Goal: Transaction & Acquisition: Download file/media

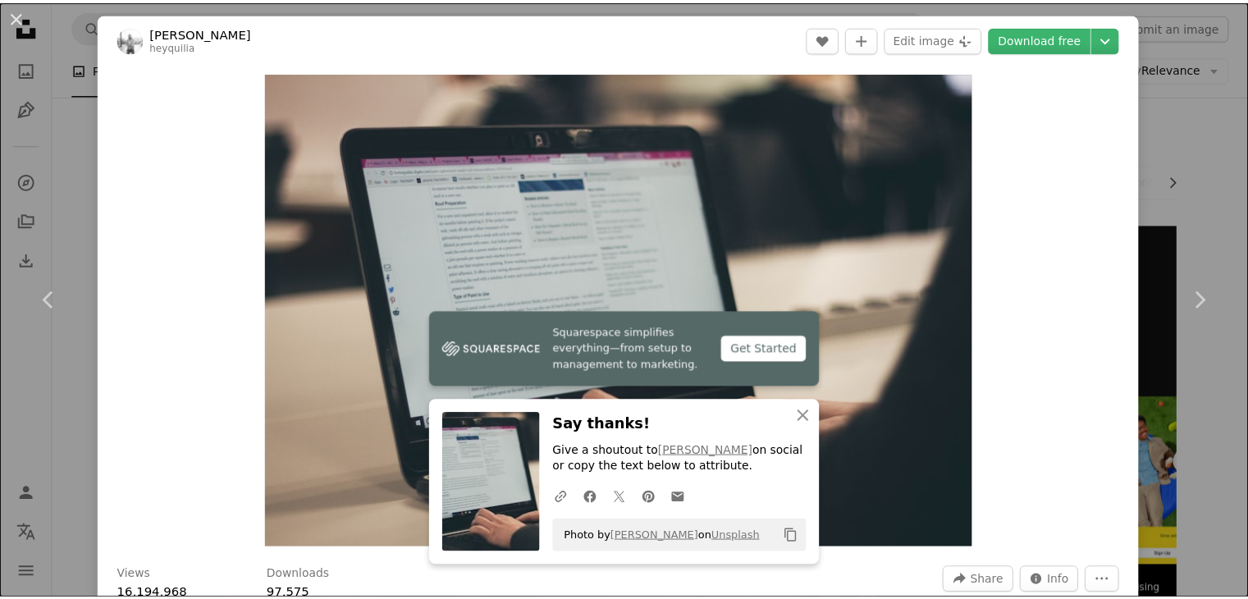
scroll to position [236, 0]
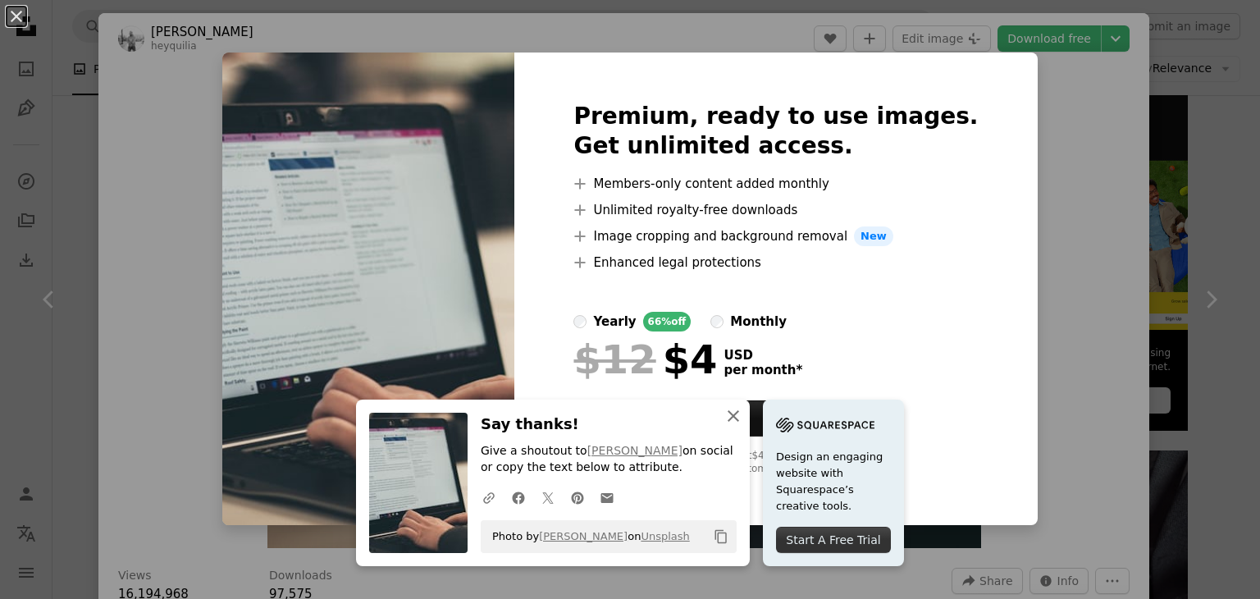
click at [728, 418] on icon "An X shape" at bounding box center [734, 416] width 20 height 20
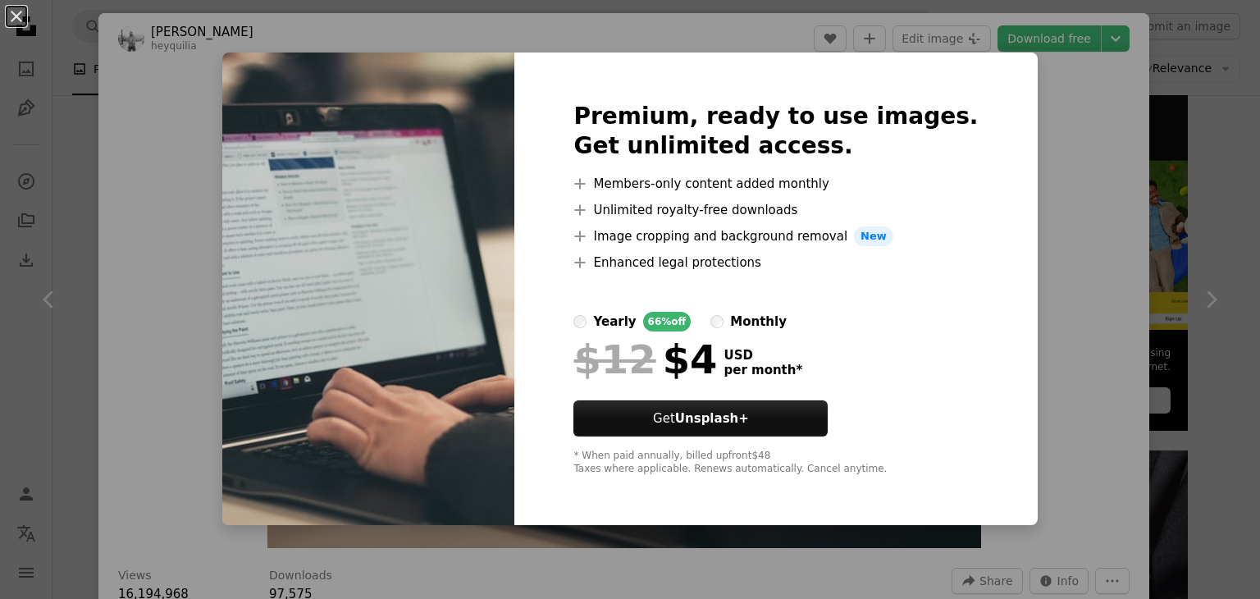
click at [1061, 208] on div "An X shape Premium, ready to use images. Get unlimited access. A plus sign Memb…" at bounding box center [630, 299] width 1260 height 599
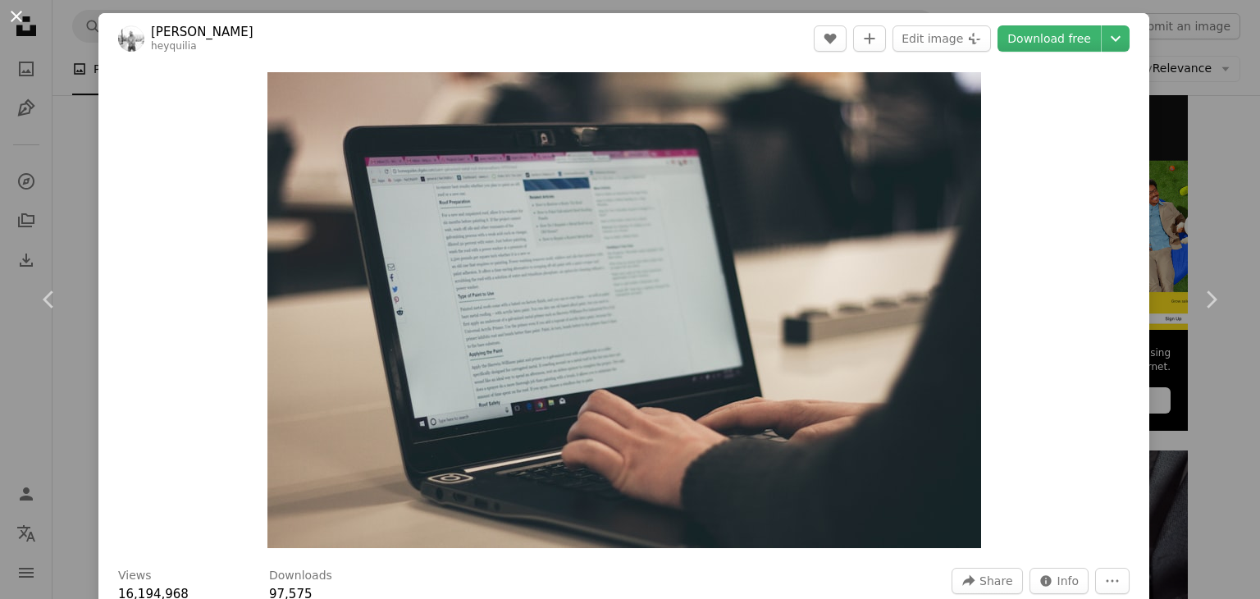
click at [9, 21] on button "An X shape" at bounding box center [17, 17] width 20 height 20
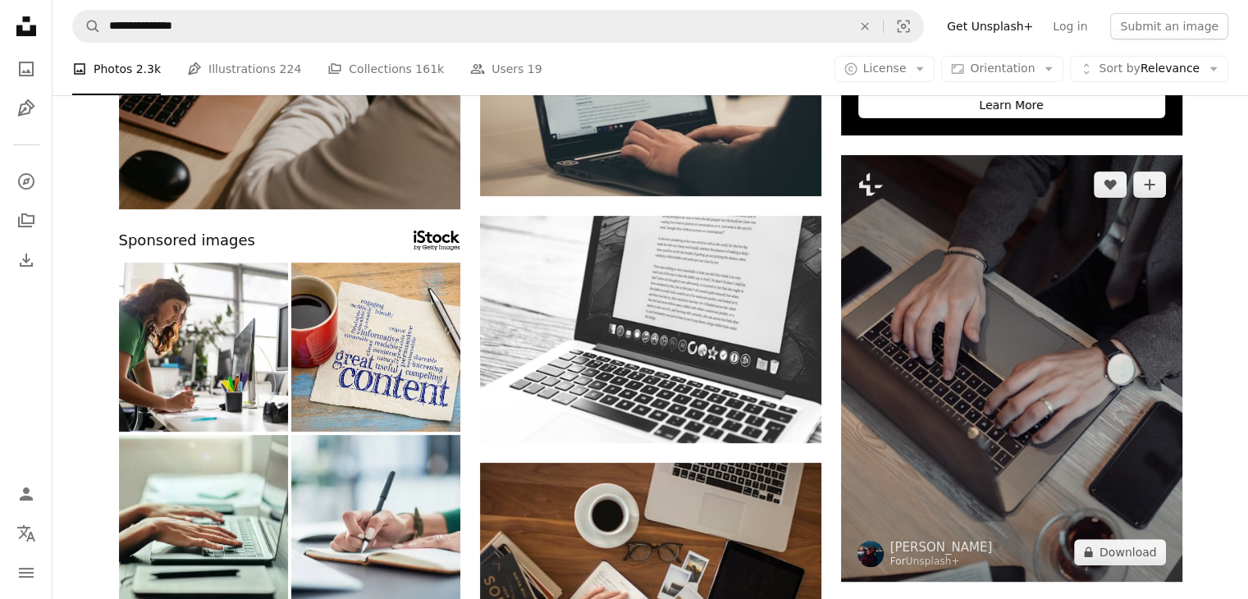
scroll to position [647, 0]
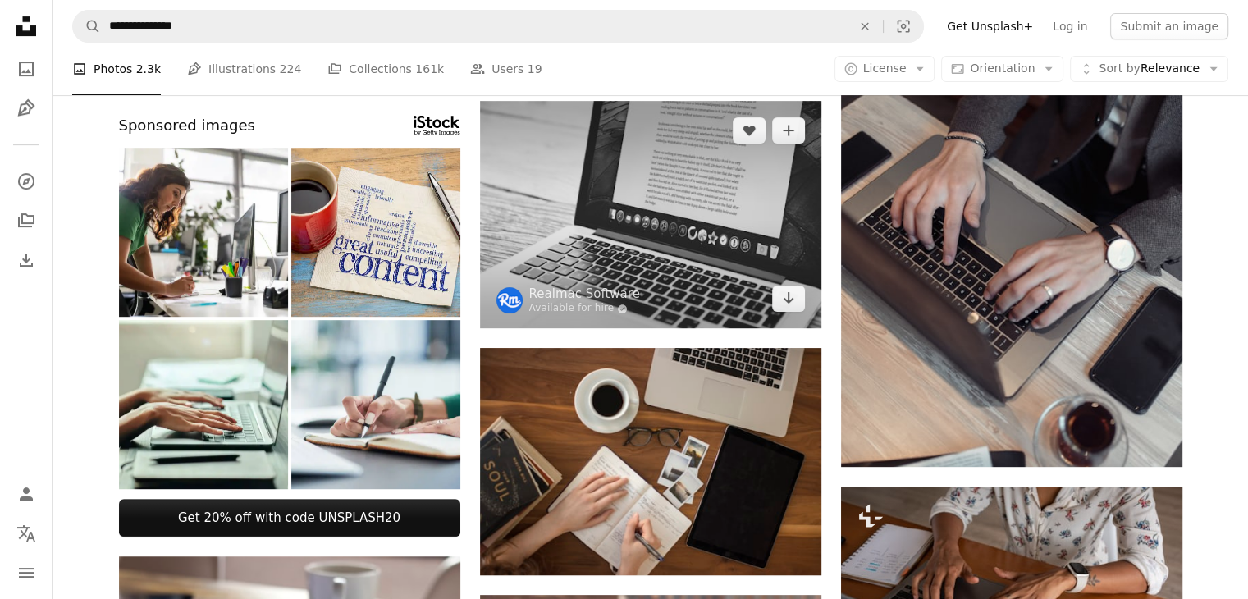
click at [700, 214] on img at bounding box center [650, 214] width 341 height 227
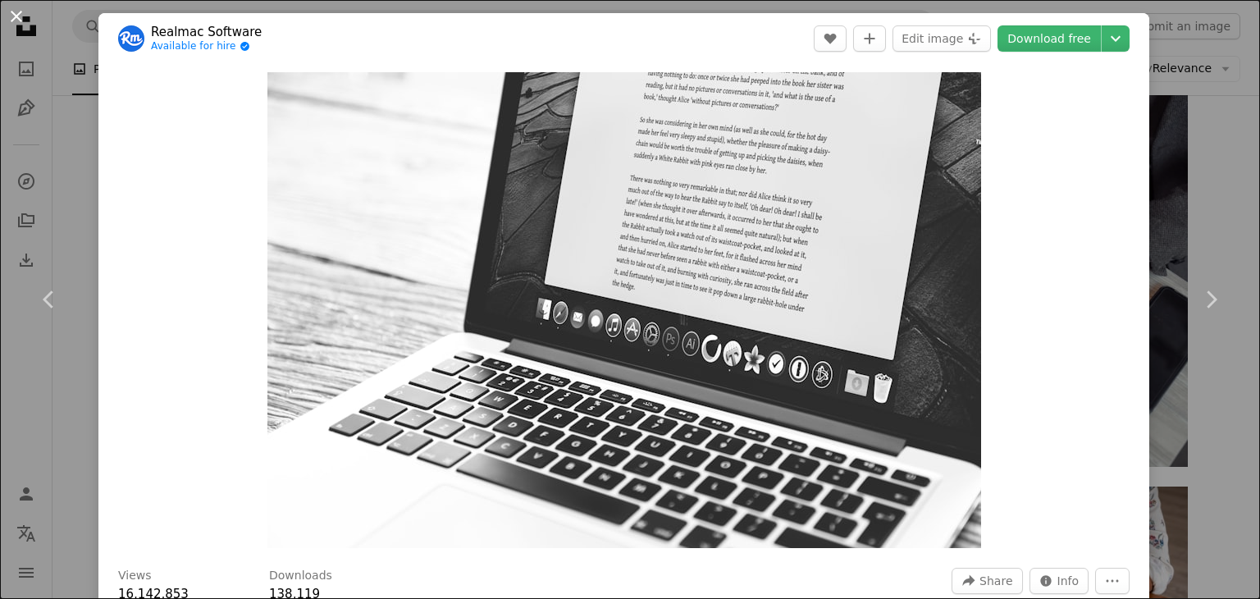
click at [20, 16] on button "An X shape" at bounding box center [17, 17] width 20 height 20
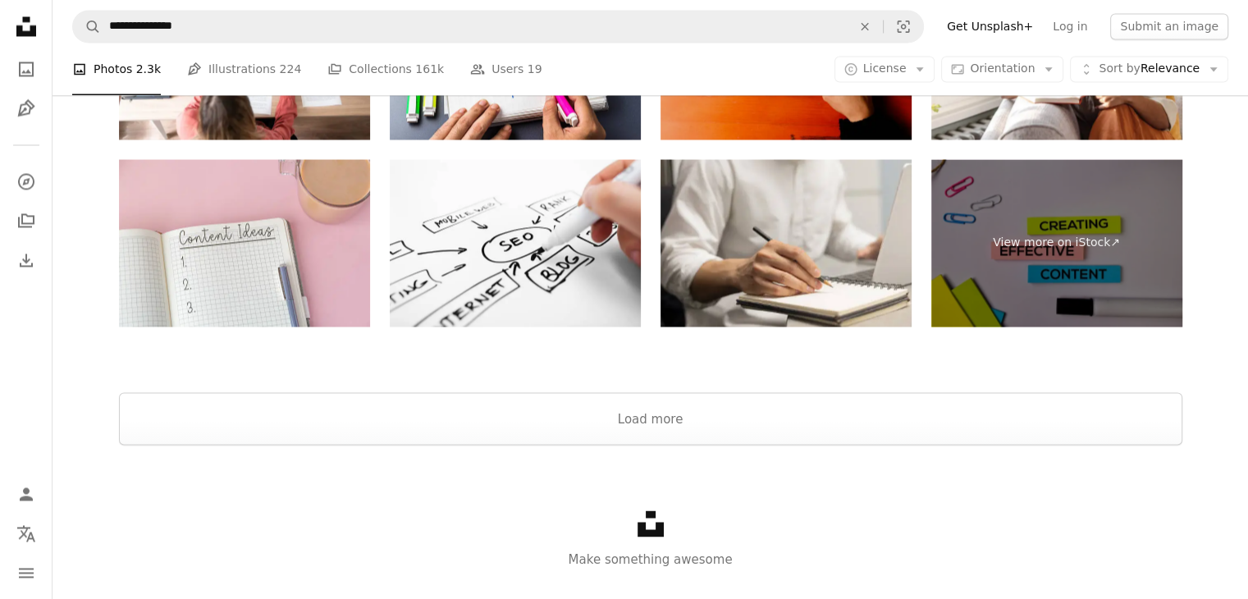
scroll to position [2887, 0]
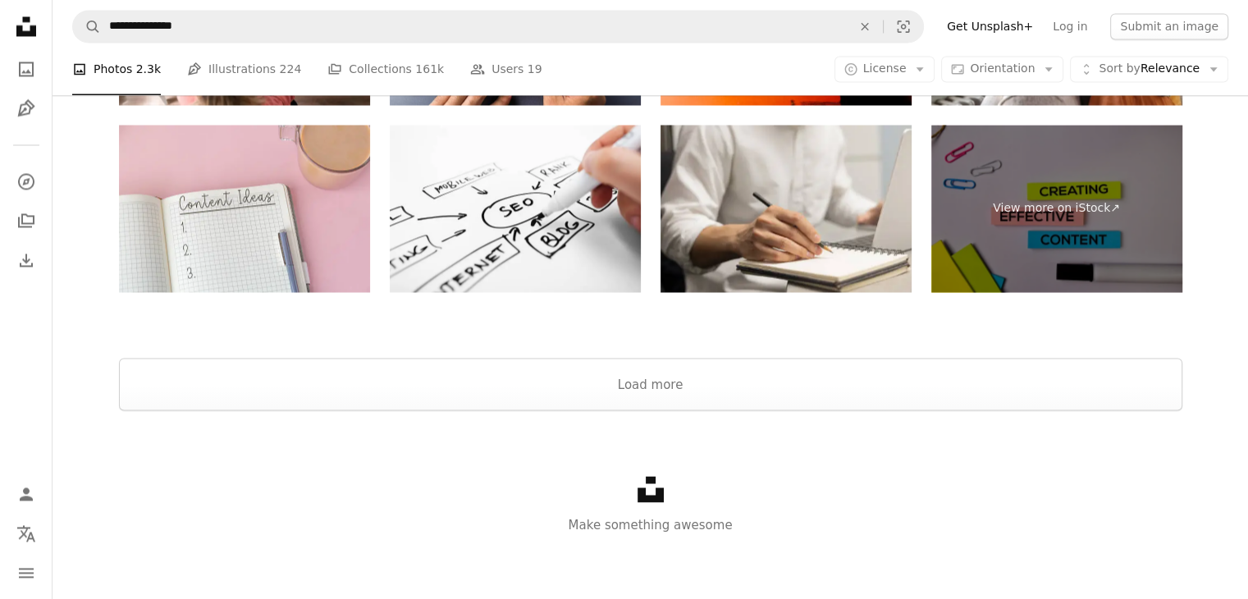
click at [627, 339] on div at bounding box center [651, 337] width 1196 height 39
click at [653, 382] on button "Load more" at bounding box center [651, 384] width 1064 height 53
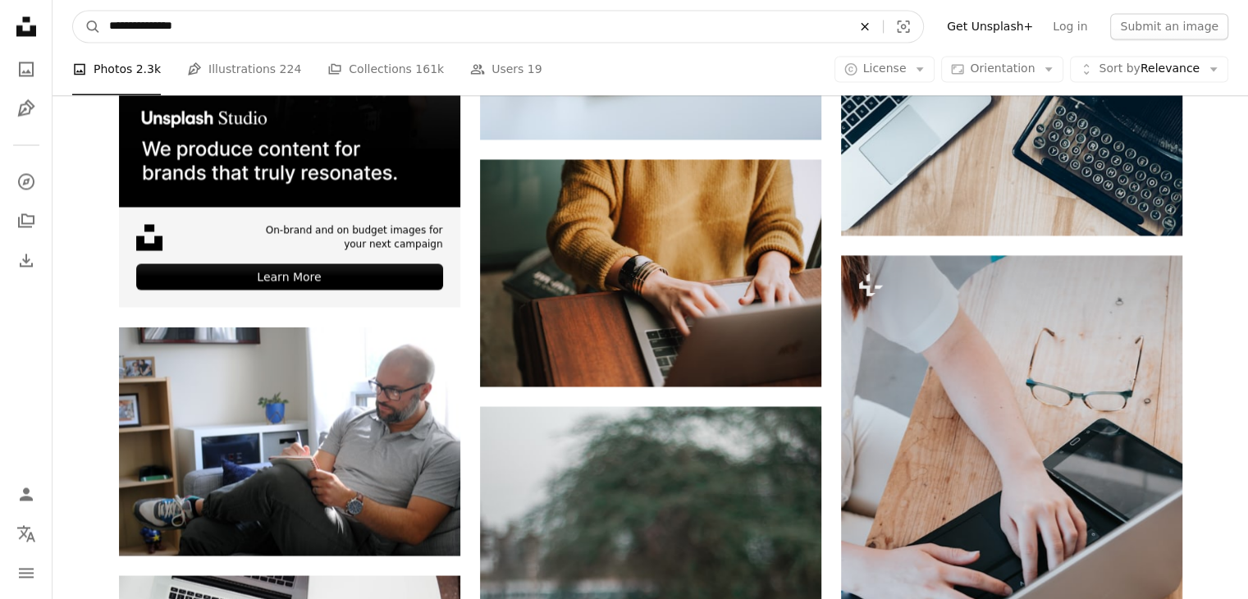
click at [883, 24] on icon "An X shape" at bounding box center [865, 26] width 36 height 13
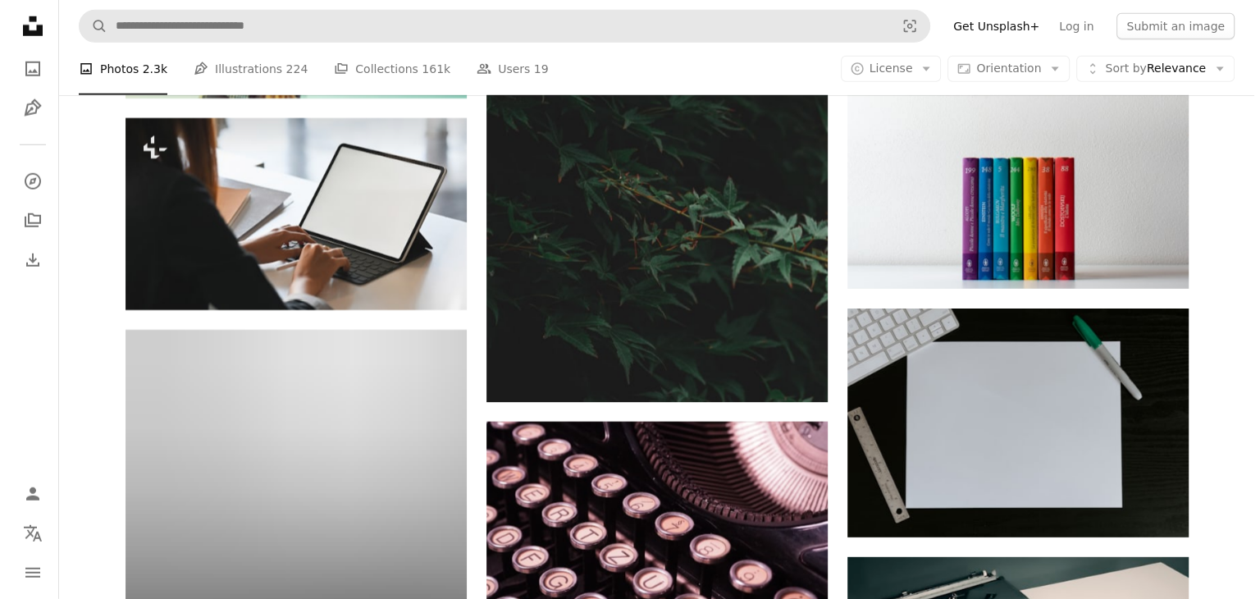
scroll to position [29721, 0]
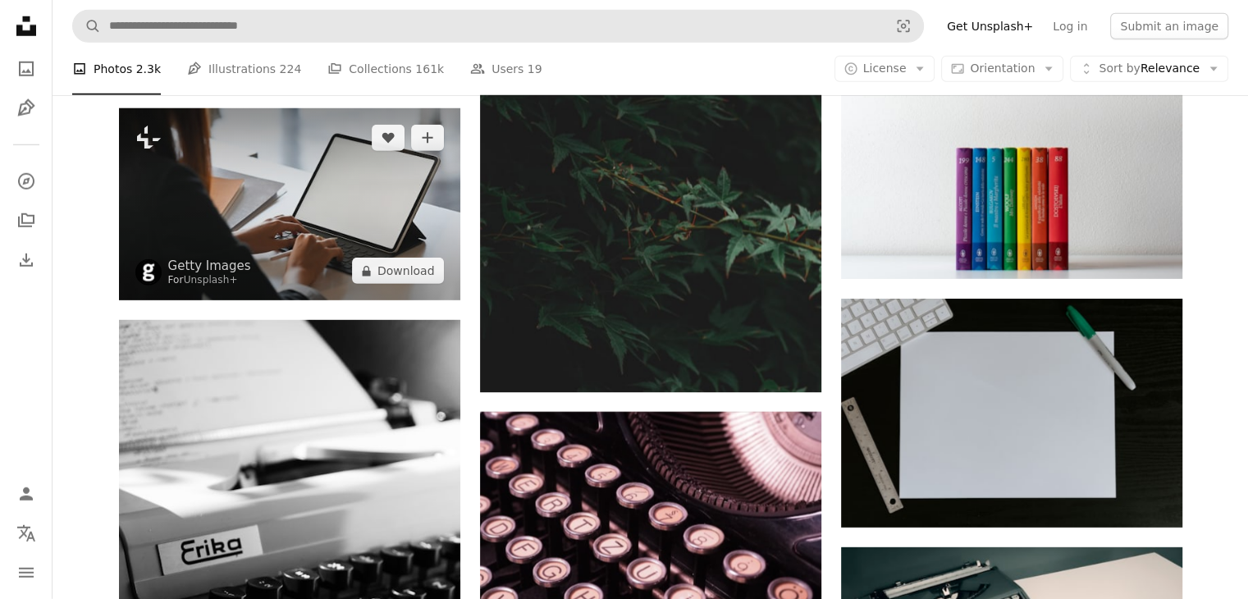
click at [333, 188] on img at bounding box center [289, 204] width 341 height 192
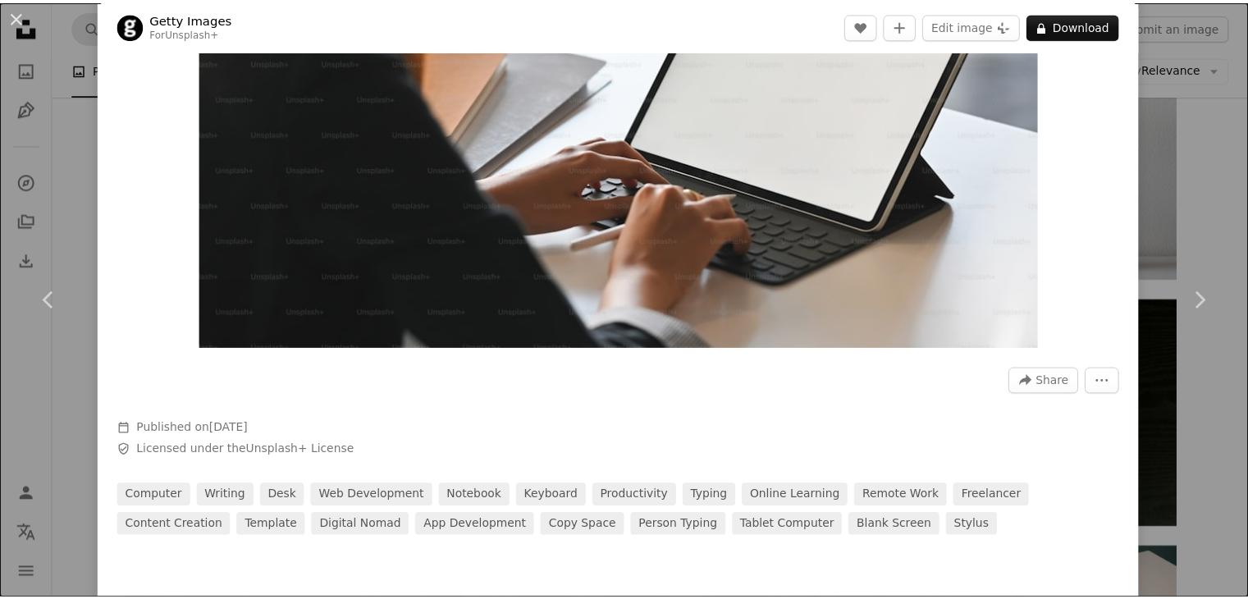
scroll to position [164, 0]
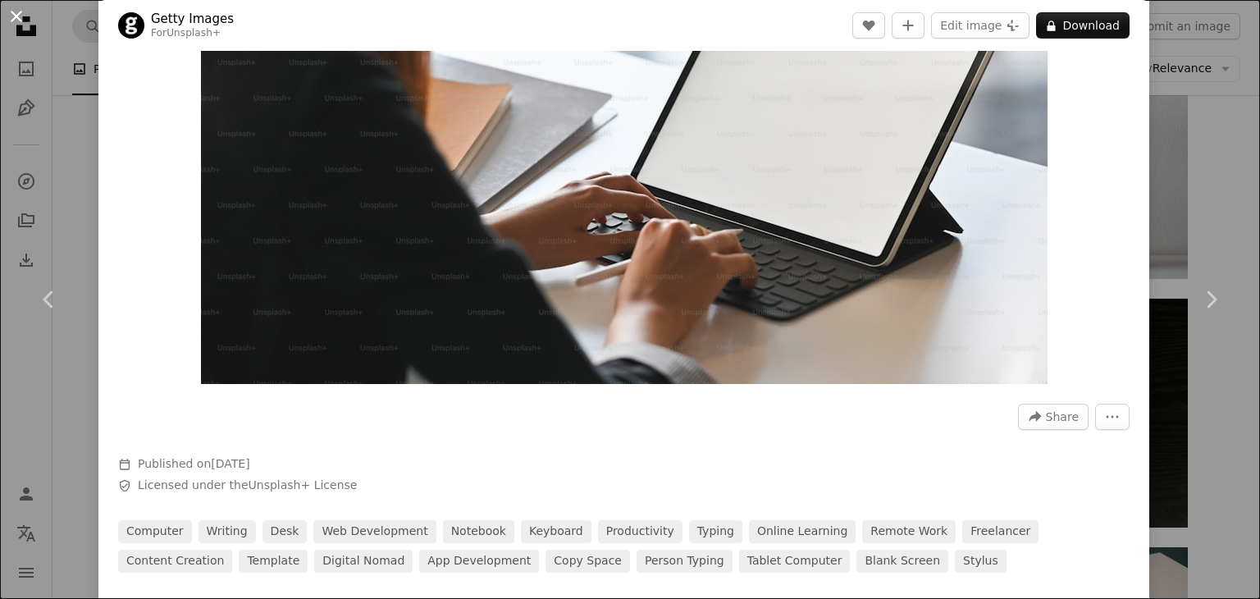
click at [20, 24] on button "An X shape" at bounding box center [17, 17] width 20 height 20
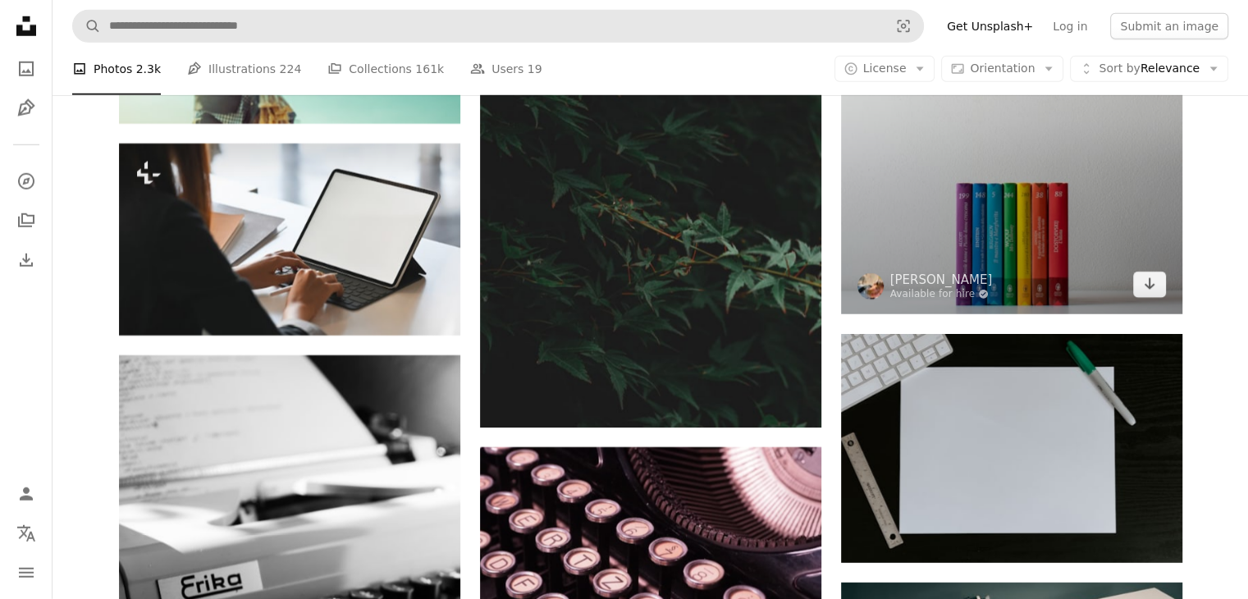
scroll to position [29639, 0]
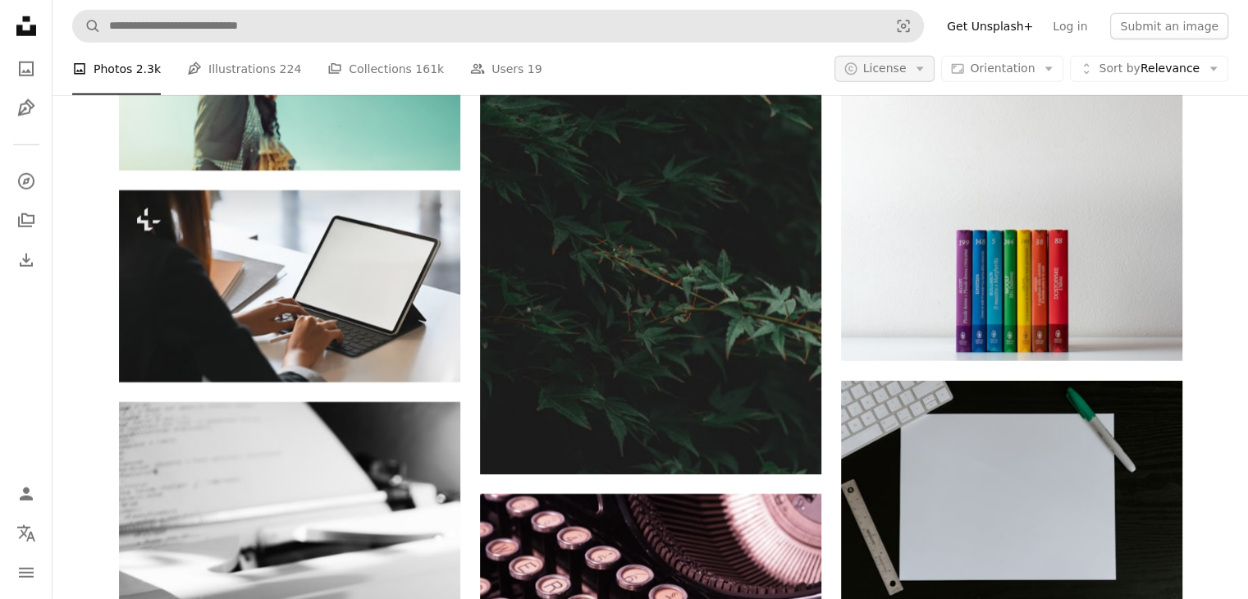
click at [935, 73] on button "A copyright icon © License Arrow down" at bounding box center [885, 69] width 101 height 26
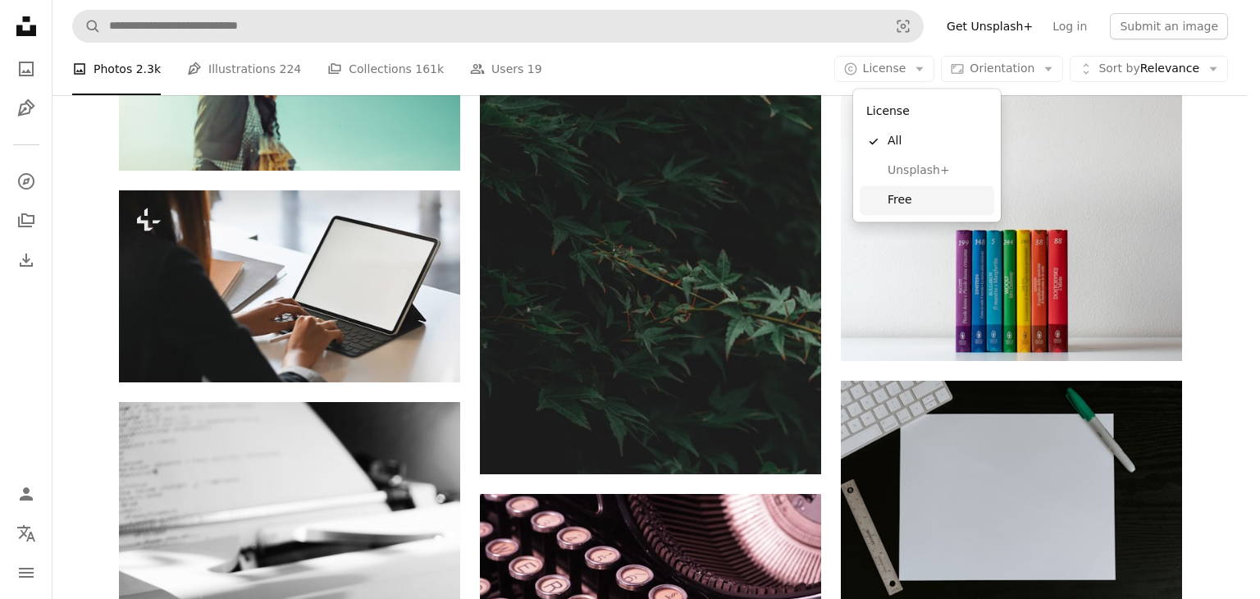
click at [911, 192] on span "Free" at bounding box center [938, 200] width 100 height 16
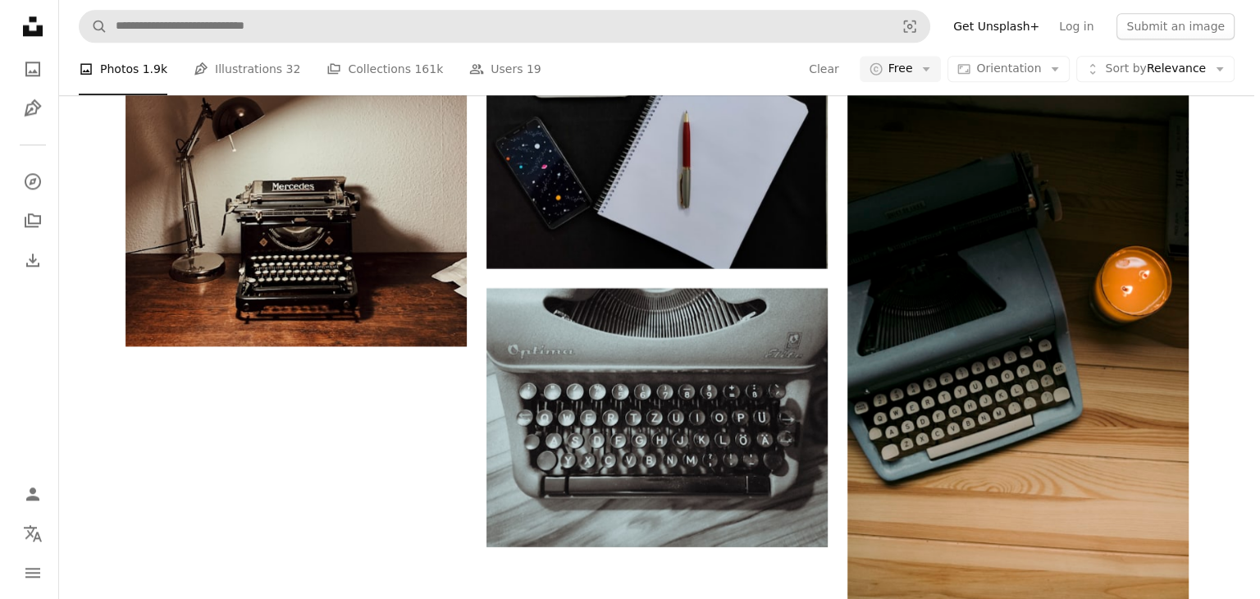
scroll to position [6084, 0]
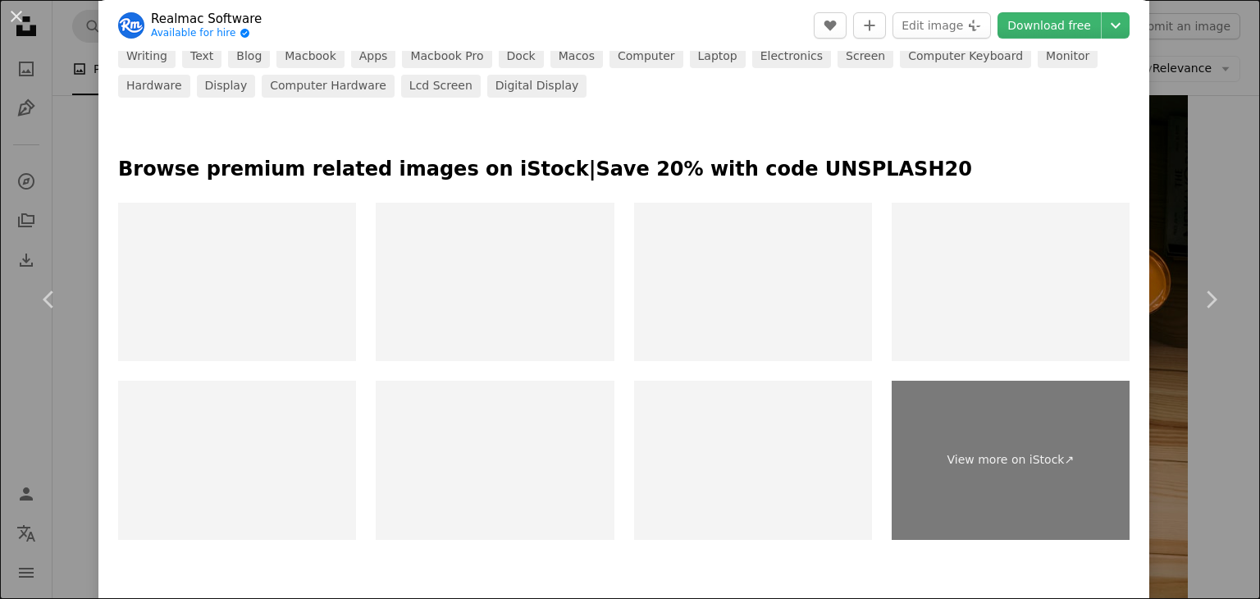
scroll to position [686, 0]
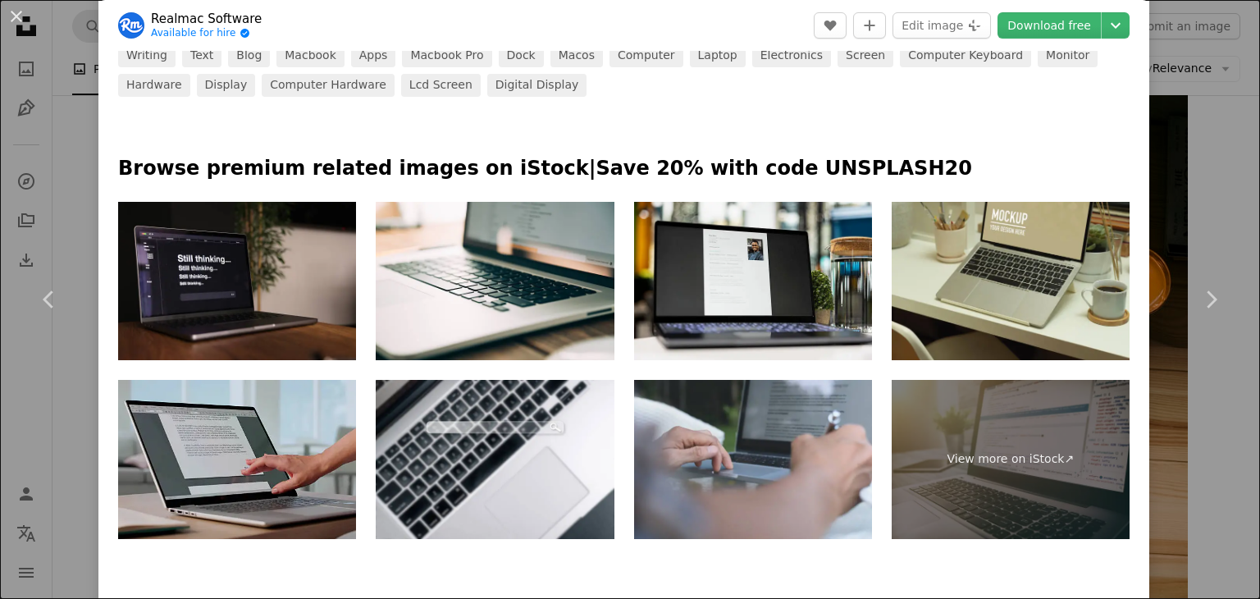
click at [286, 438] on img at bounding box center [237, 459] width 238 height 159
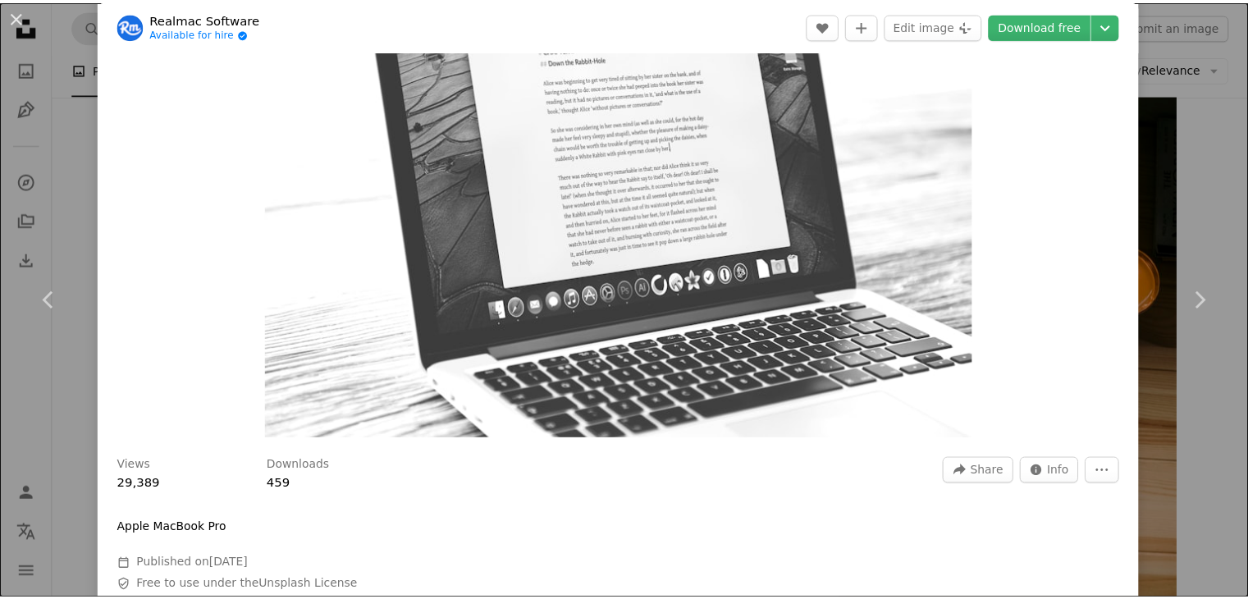
scroll to position [0, 0]
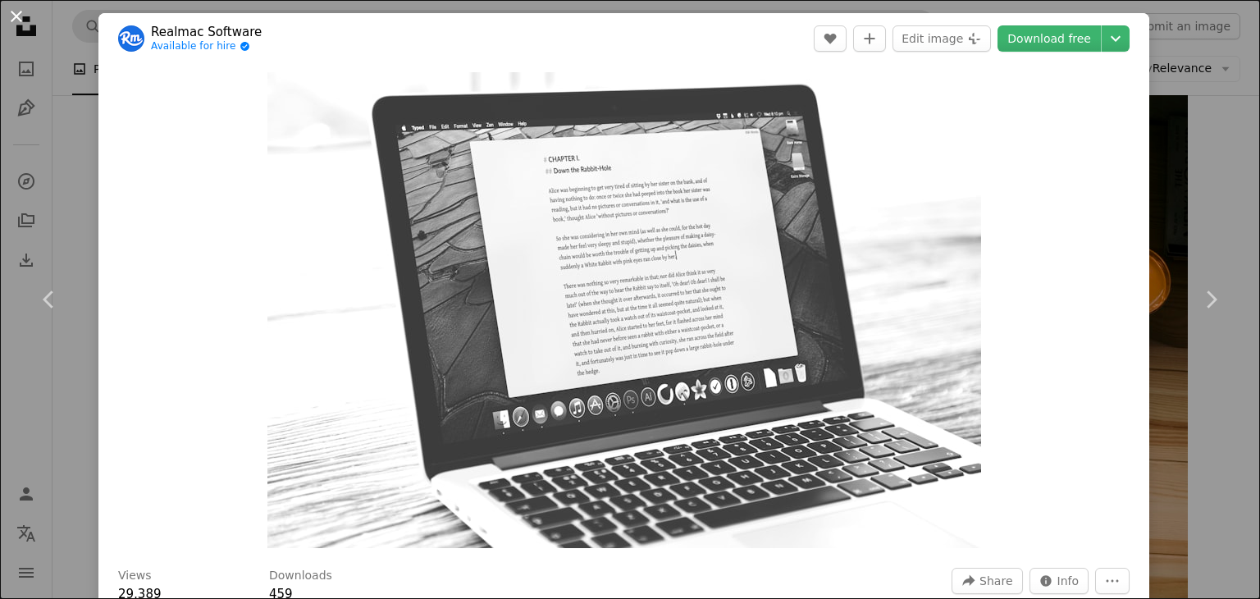
click at [23, 23] on button "An X shape" at bounding box center [17, 17] width 20 height 20
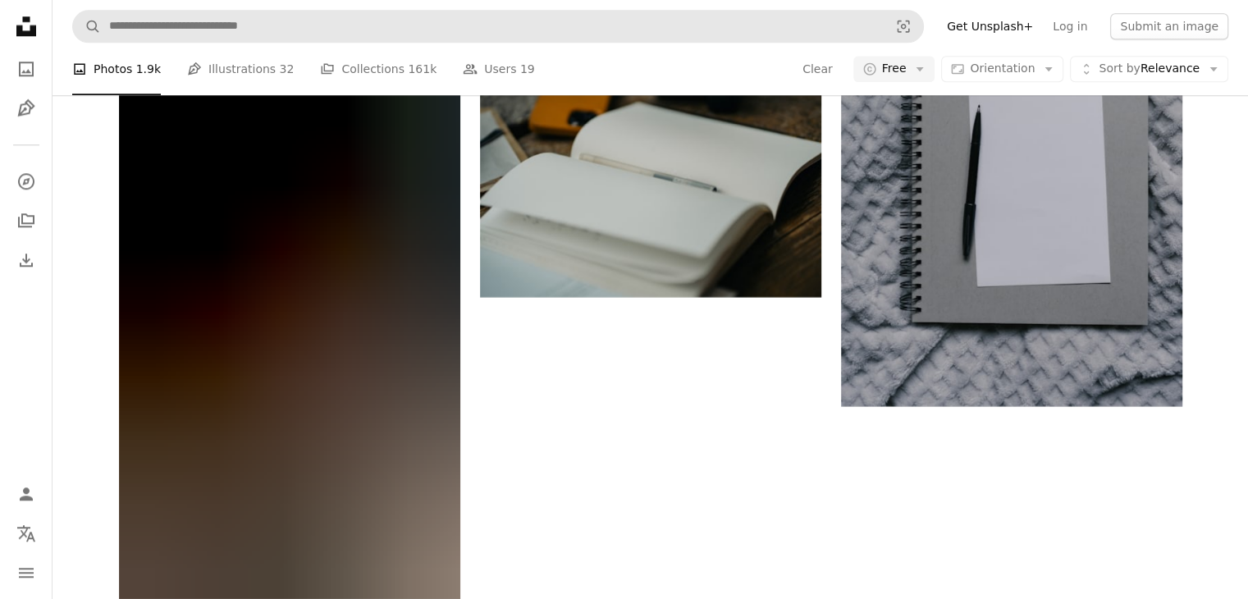
scroll to position [12001, 0]
